Goal: Navigation & Orientation: Find specific page/section

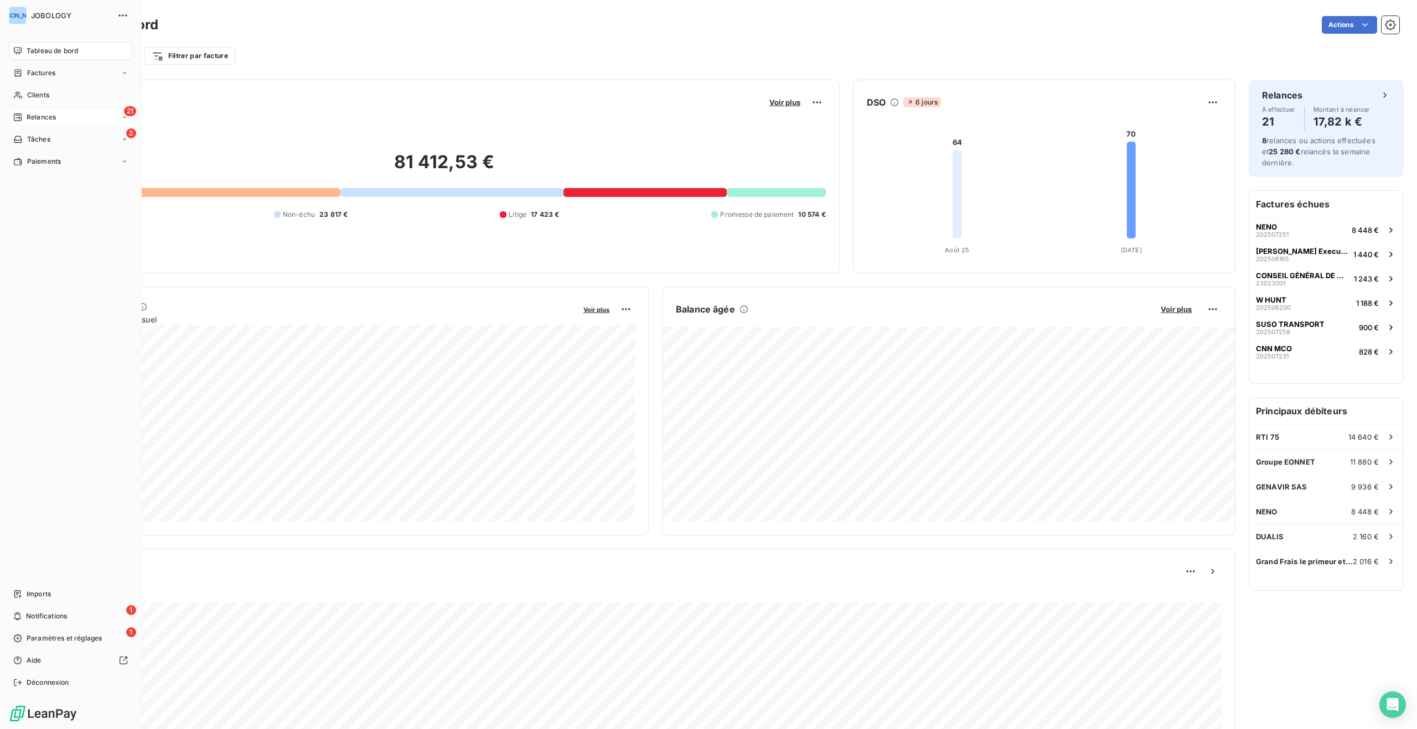
click at [60, 115] on div "21 Relances" at bounding box center [70, 117] width 123 height 18
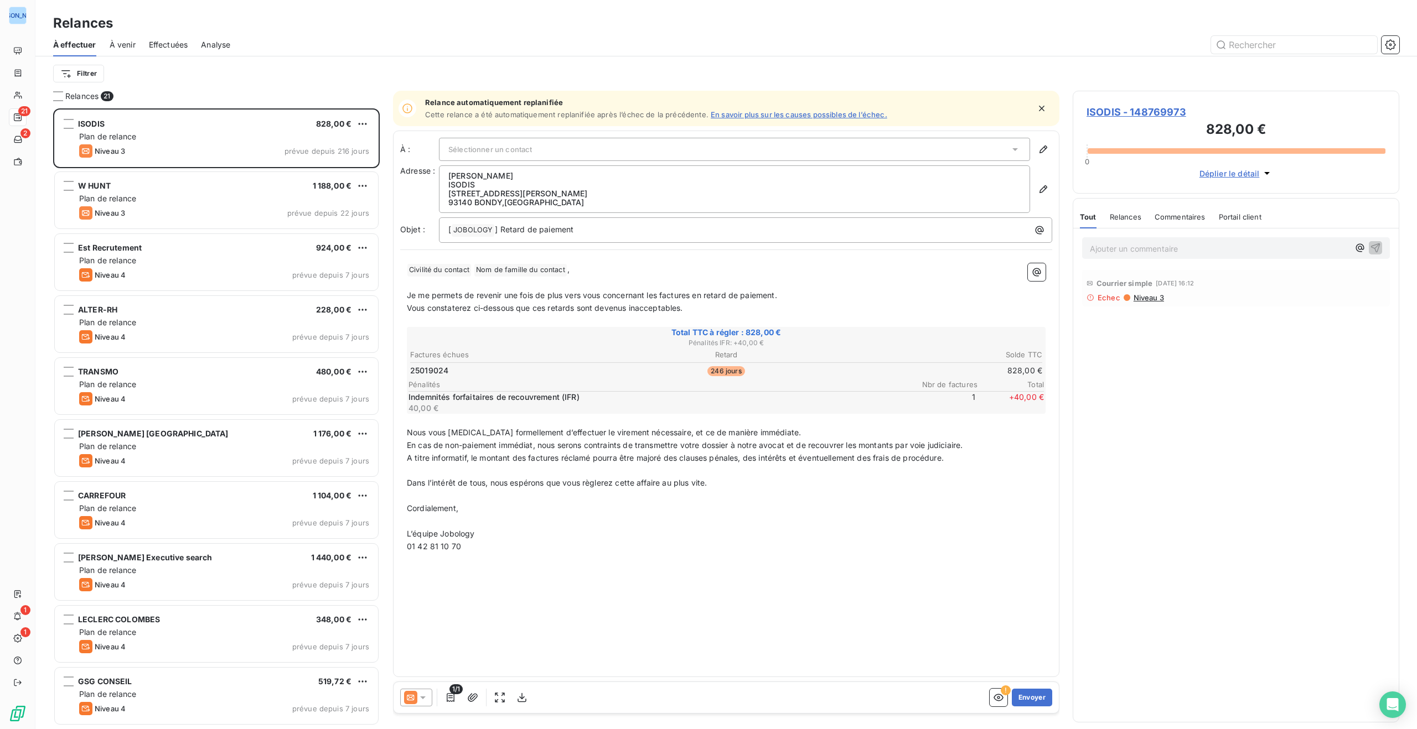
click at [124, 40] on span "À venir" at bounding box center [123, 44] width 26 height 11
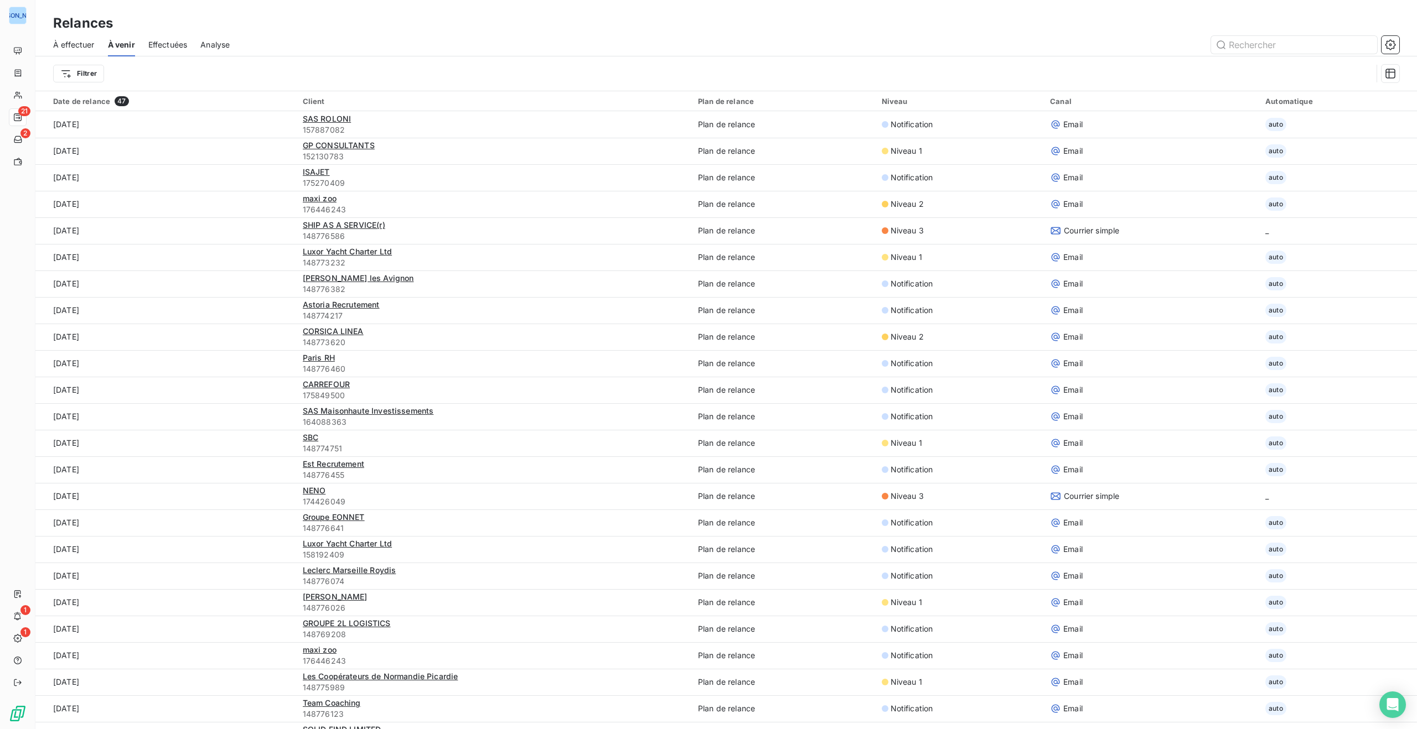
click at [168, 43] on span "Effectuées" at bounding box center [167, 44] width 39 height 11
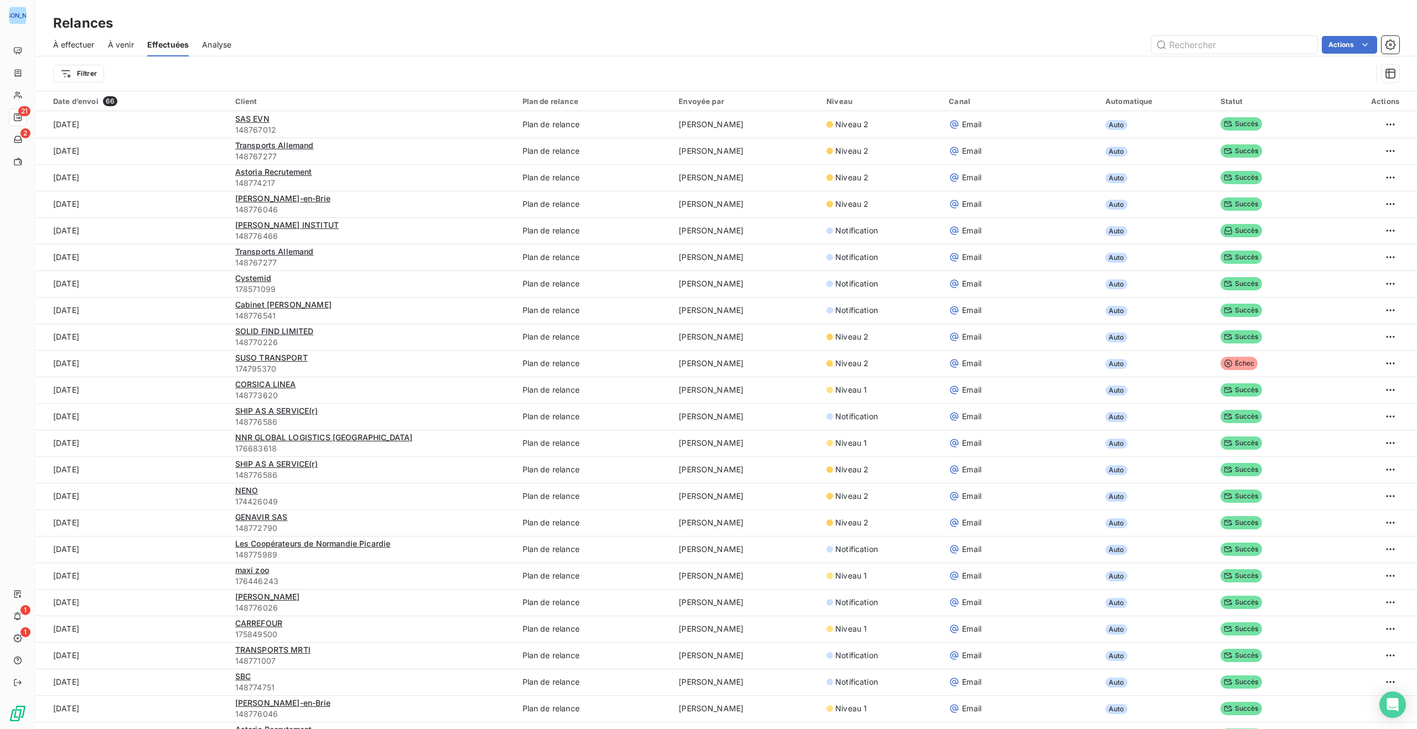
click at [216, 42] on span "Analyse" at bounding box center [216, 44] width 29 height 11
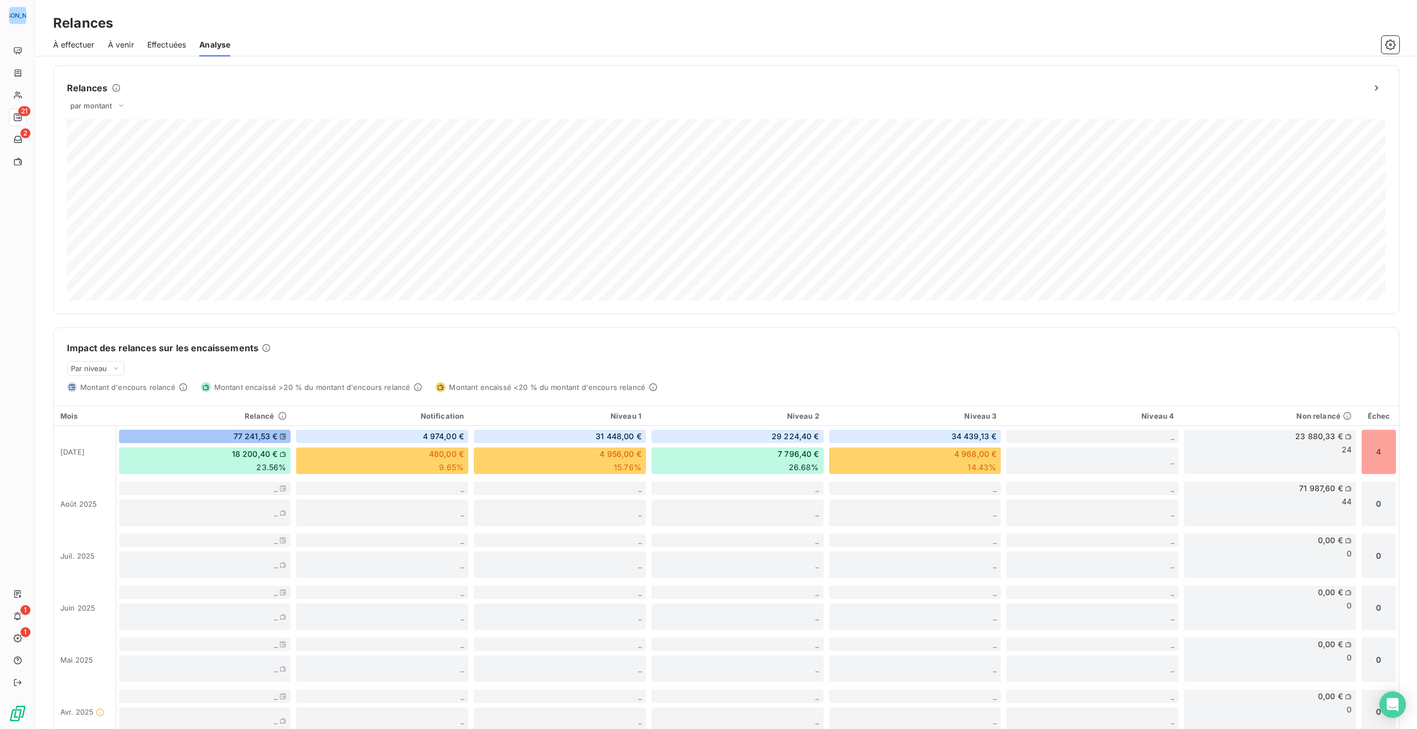
click at [115, 42] on span "À venir" at bounding box center [121, 44] width 26 height 11
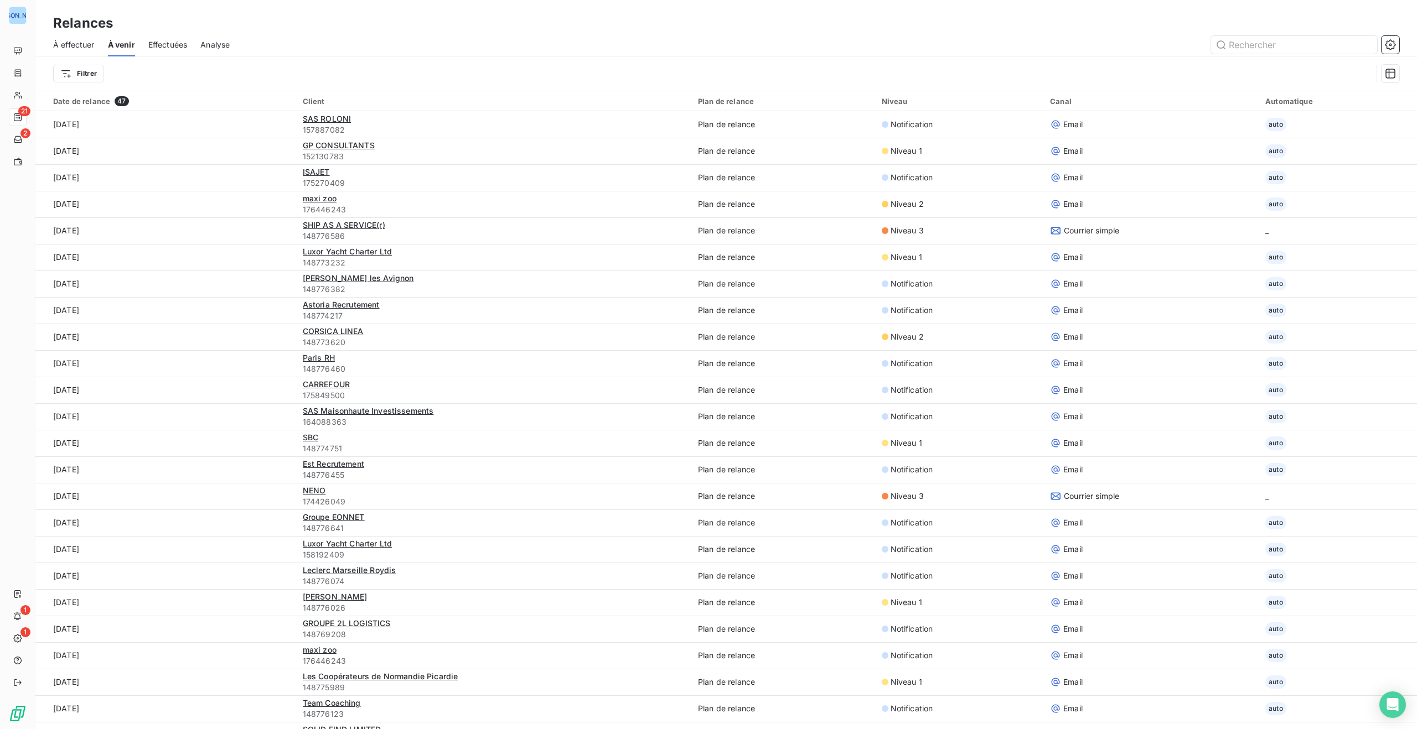
click at [164, 43] on span "Effectuées" at bounding box center [167, 44] width 39 height 11
